Goal: Navigation & Orientation: Understand site structure

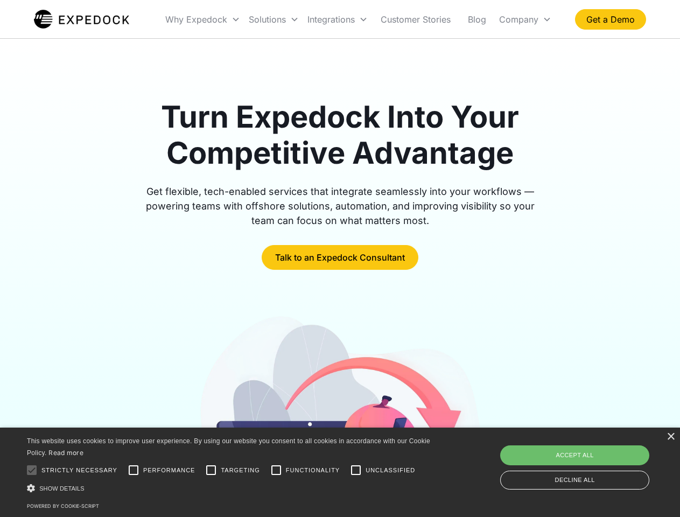
click at [359, 19] on div "Integrations" at bounding box center [337, 19] width 69 height 37
click at [203, 19] on div "Why Expedock" at bounding box center [196, 19] width 62 height 11
click at [274, 19] on div "Solutions" at bounding box center [267, 19] width 37 height 11
click at [338, 19] on div "Integrations" at bounding box center [330, 19] width 47 height 11
click at [525, 19] on div "Company" at bounding box center [518, 19] width 39 height 11
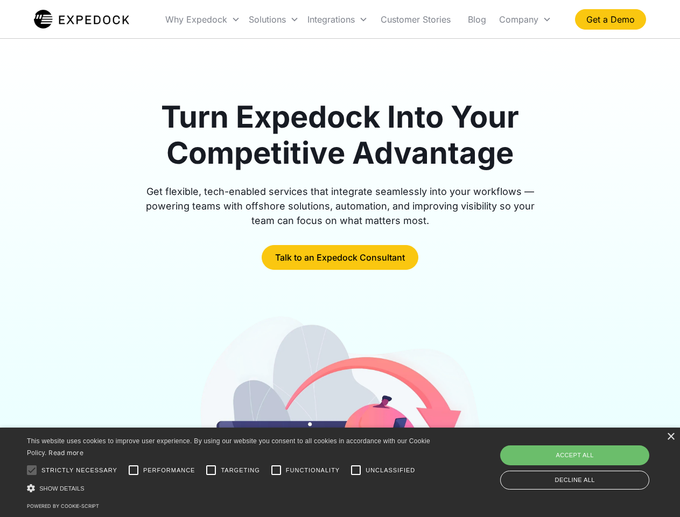
click at [32, 470] on div at bounding box center [32, 470] width 22 height 22
click at [134, 470] on input "Performance" at bounding box center [134, 470] width 22 height 22
checkbox input "true"
click at [211, 470] on input "Targeting" at bounding box center [211, 470] width 22 height 22
checkbox input "true"
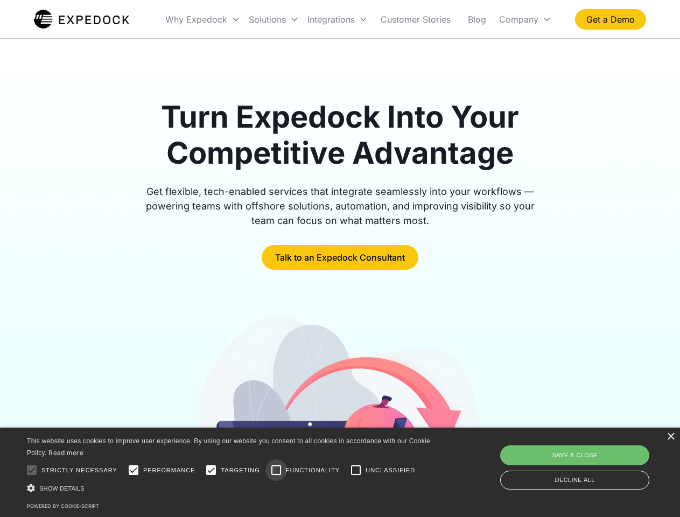
click at [276, 470] on input "Functionality" at bounding box center [276, 470] width 22 height 22
checkbox input "true"
click at [356, 470] on input "Unclassified" at bounding box center [356, 470] width 22 height 22
checkbox input "true"
